Goal: Task Accomplishment & Management: Manage account settings

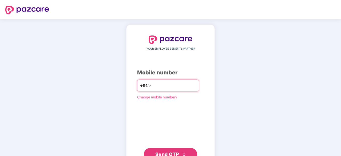
type input "**********"
click at [166, 154] on span "Send OTP" at bounding box center [167, 154] width 24 height 6
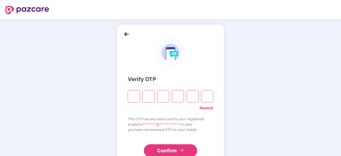
type input "*"
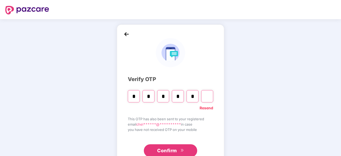
type input "*"
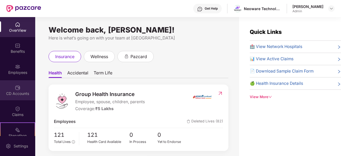
click at [18, 89] on img at bounding box center [17, 87] width 5 height 5
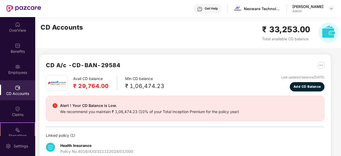
click at [15, 87] on img at bounding box center [17, 87] width 5 height 5
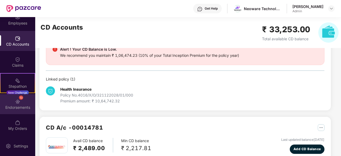
scroll to position [57, 0]
click at [17, 105] on div "Endorsements" at bounding box center [17, 107] width 35 height 5
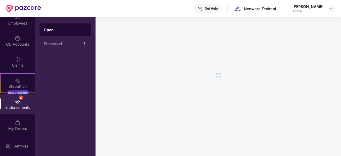
scroll to position [0, 0]
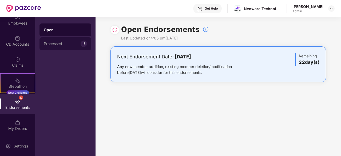
click at [60, 43] on div "Processed" at bounding box center [62, 44] width 37 height 4
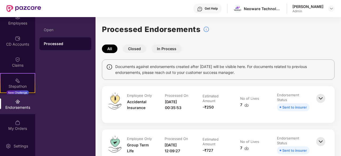
click at [136, 49] on button "Closed" at bounding box center [135, 49] width 24 height 9
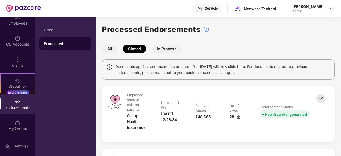
click at [163, 49] on button "In Process" at bounding box center [167, 49] width 30 height 9
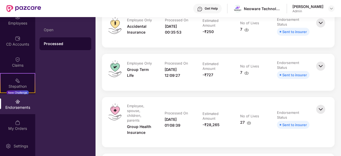
scroll to position [84, 0]
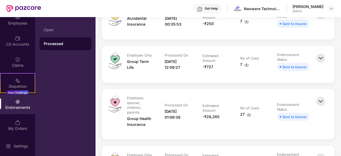
click at [321, 102] on img at bounding box center [321, 102] width 12 height 12
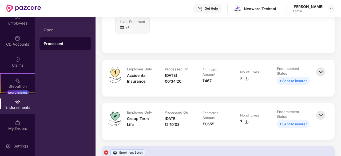
scroll to position [330, 0]
click at [20, 42] on div "CD Accounts" at bounding box center [17, 44] width 35 height 5
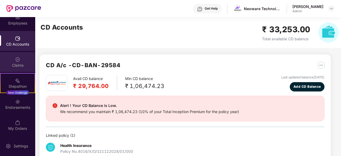
scroll to position [0, 0]
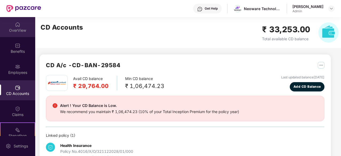
click at [17, 29] on div "OverView" at bounding box center [17, 30] width 35 height 5
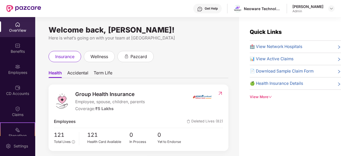
click at [21, 51] on div "Benefits" at bounding box center [17, 51] width 35 height 5
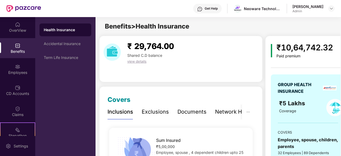
click at [131, 62] on span "view details" at bounding box center [136, 61] width 19 height 4
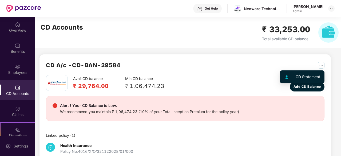
click at [322, 66] on img "button" at bounding box center [321, 65] width 7 height 7
click at [310, 75] on div "CD Statement" at bounding box center [308, 77] width 25 height 6
